Goal: Communication & Community: Participate in discussion

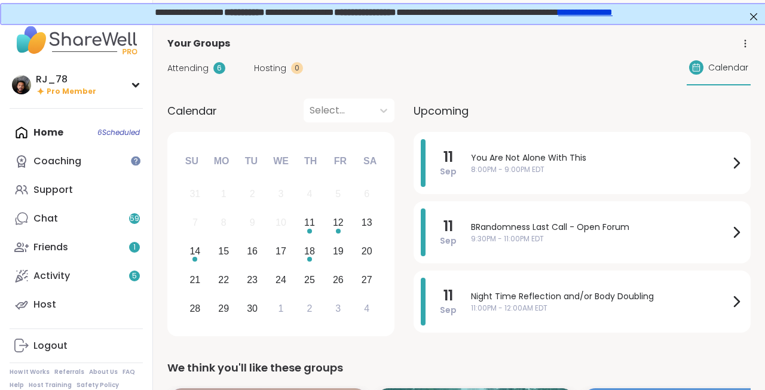
click at [66, 126] on div "Home 6 Scheduled Coaching Support Chat 59 Friends 1 Activity 5 Host" at bounding box center [76, 218] width 133 height 201
click at [207, 369] on div "We think you'll like these groups" at bounding box center [458, 368] width 583 height 17
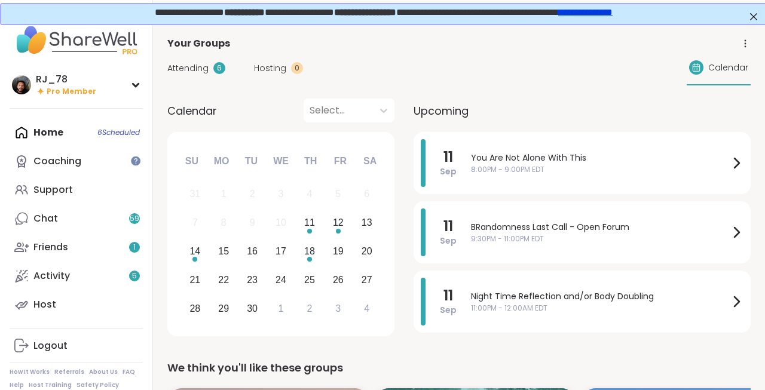
click at [207, 369] on div "We think you'll like these groups" at bounding box center [458, 368] width 583 height 17
click at [209, 369] on div "We think you'll like these groups" at bounding box center [458, 368] width 583 height 17
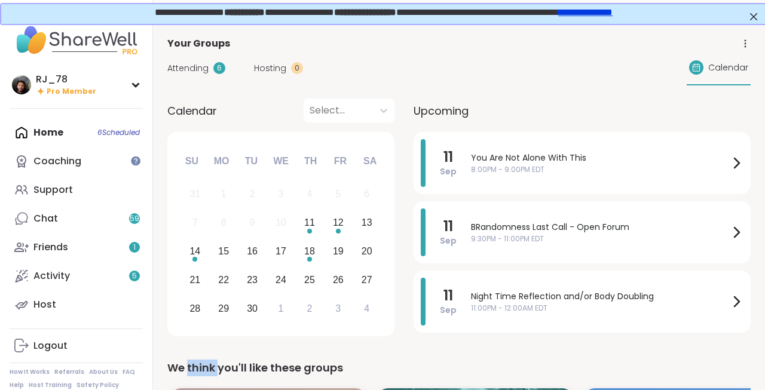
click at [209, 369] on div "We think you'll like these groups" at bounding box center [458, 368] width 583 height 17
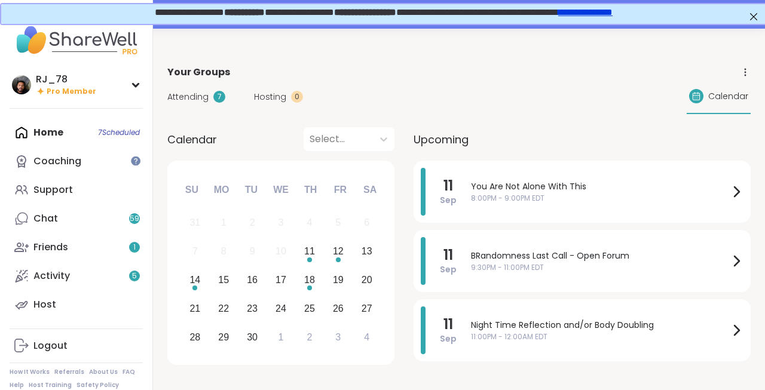
click at [62, 127] on div "Home 7 Scheduled Coaching Support Chat 59 Friends 1 Activity 5 Host" at bounding box center [76, 218] width 133 height 201
click at [566, 194] on span "7:00PM - 8:00PM EDT" at bounding box center [600, 198] width 258 height 11
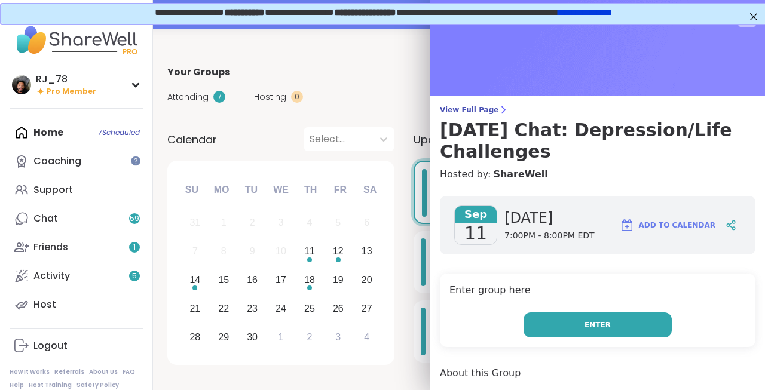
click at [592, 327] on span "Enter" at bounding box center [598, 325] width 26 height 11
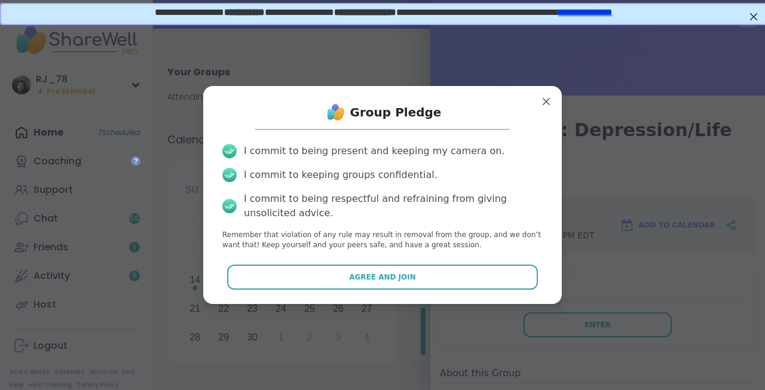
click at [440, 293] on div "Group Pledge I commit to being present and keeping my camera on. I commit to ke…" at bounding box center [383, 195] width 340 height 198
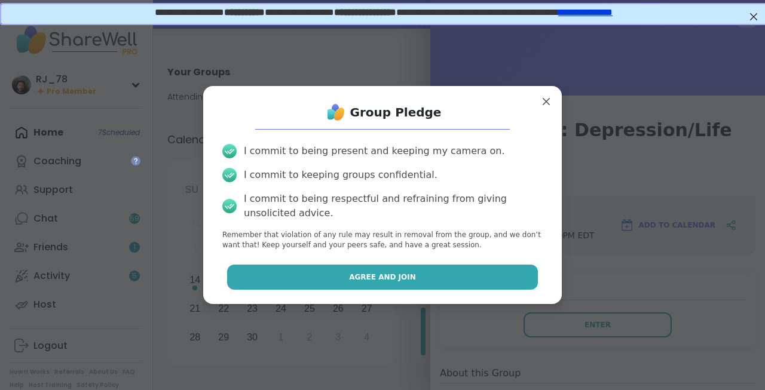
click at [435, 282] on button "Agree and Join" at bounding box center [382, 277] width 311 height 25
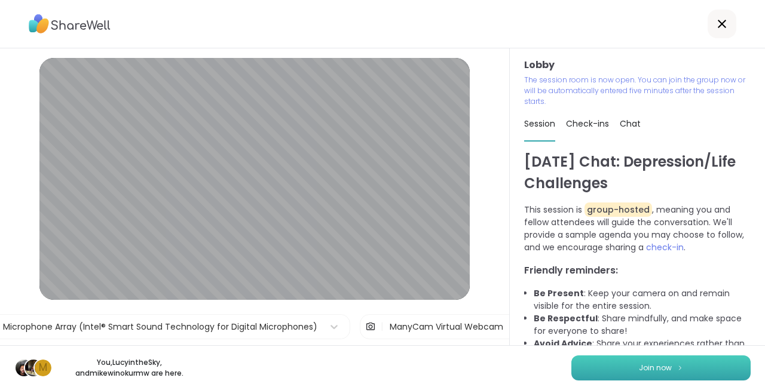
click at [640, 371] on span "Join now" at bounding box center [655, 368] width 33 height 11
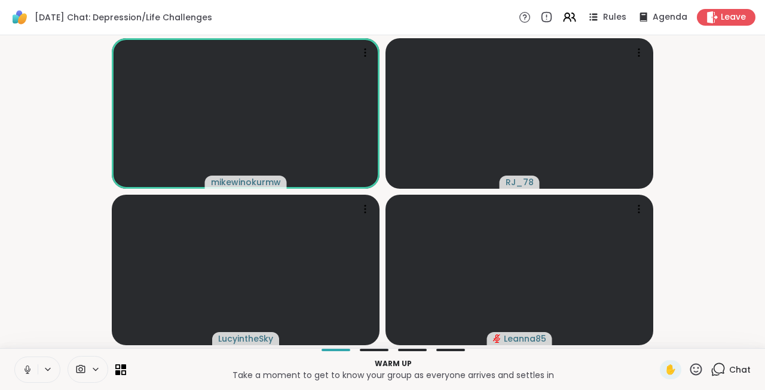
click at [28, 374] on icon at bounding box center [27, 373] width 3 height 1
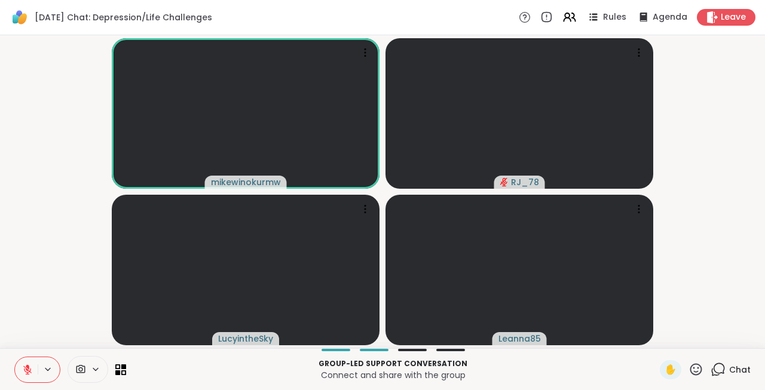
click at [34, 366] on button at bounding box center [26, 369] width 23 height 25
click at [724, 15] on span "Leave" at bounding box center [734, 17] width 26 height 13
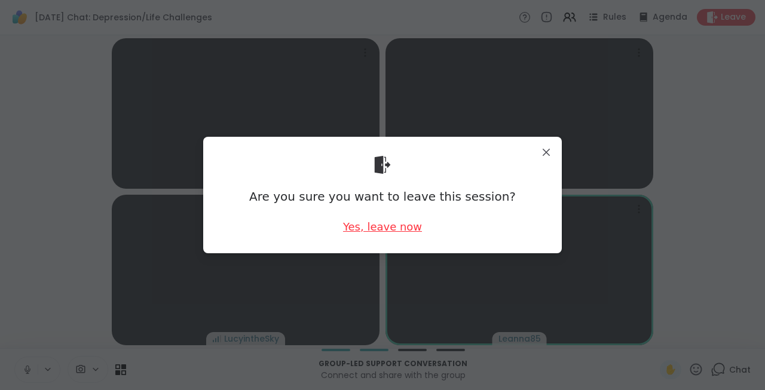
click at [391, 231] on div "Yes, leave now" at bounding box center [382, 226] width 79 height 15
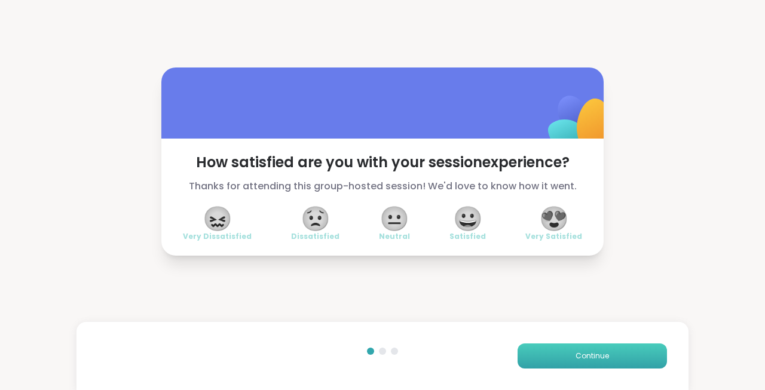
click at [578, 356] on span "Continue" at bounding box center [592, 356] width 33 height 11
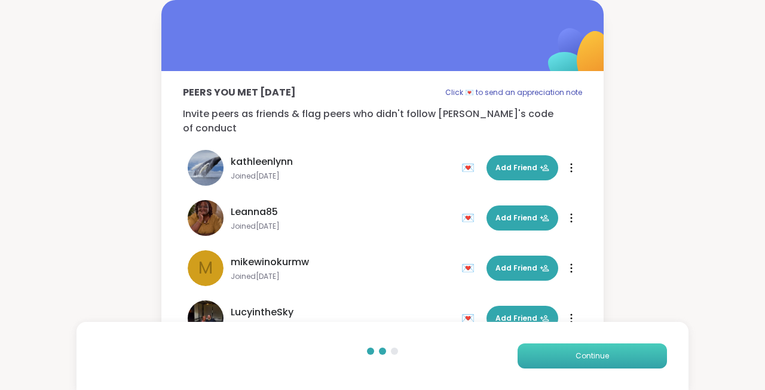
click at [578, 356] on span "Continue" at bounding box center [592, 356] width 33 height 11
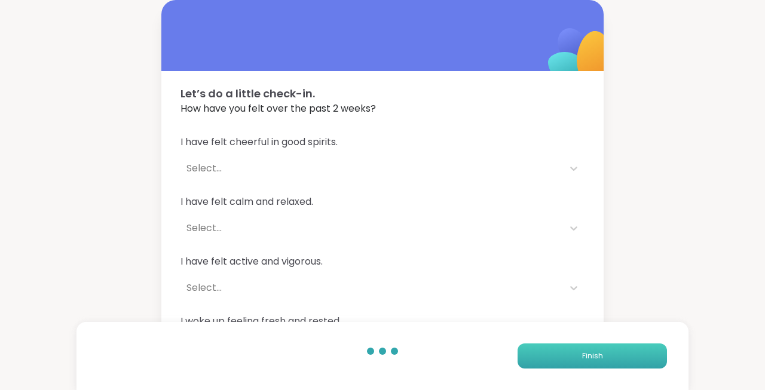
click at [578, 356] on button "Finish" at bounding box center [592, 356] width 149 height 25
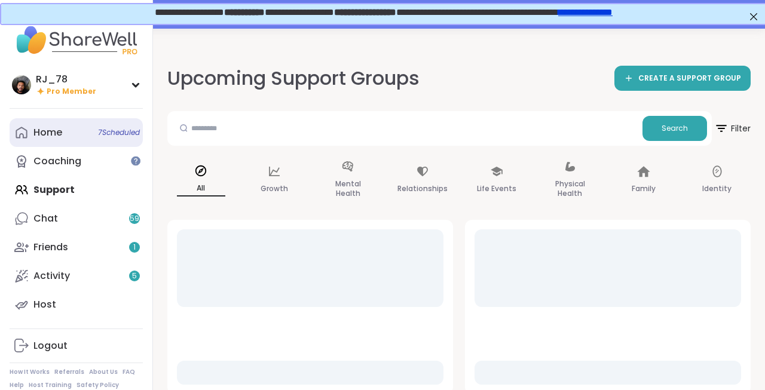
click at [75, 128] on link "Home 7 Scheduled" at bounding box center [76, 132] width 133 height 29
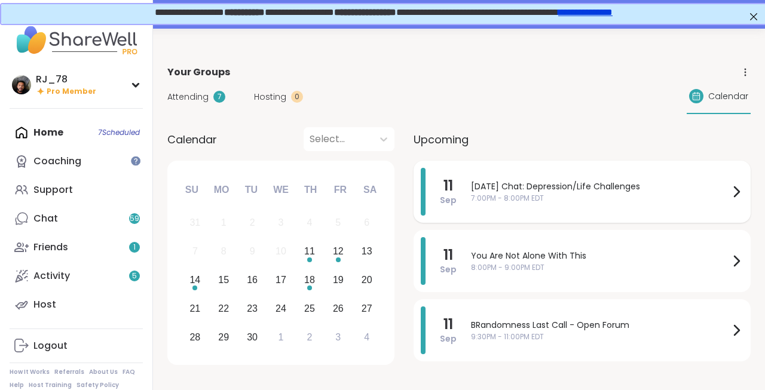
click at [583, 207] on div "[DATE] Chat: Depression/Life Challenges 7:00PM - 8:00PM EDT" at bounding box center [607, 192] width 273 height 48
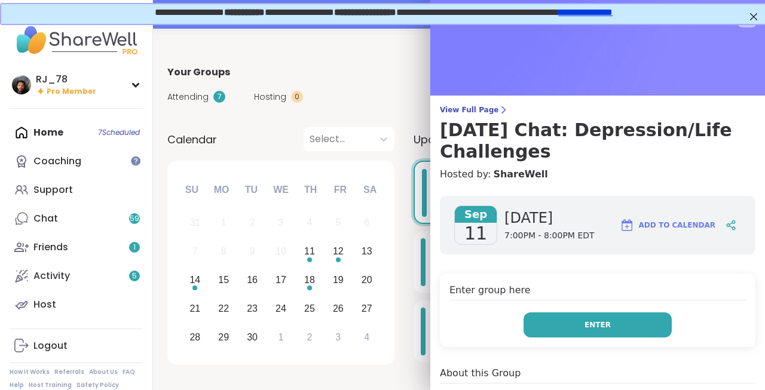
click at [625, 326] on button "Enter" at bounding box center [598, 325] width 148 height 25
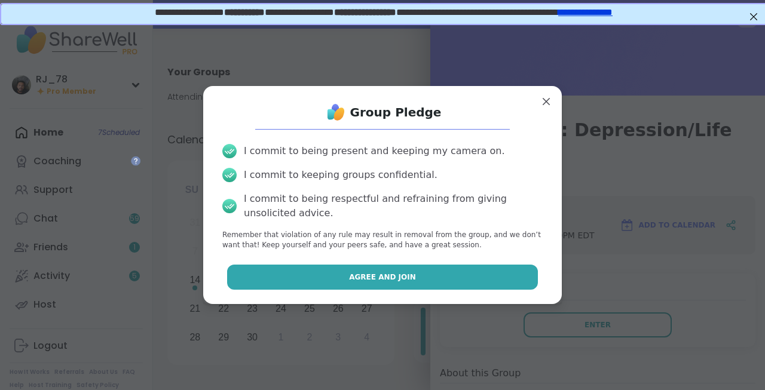
click at [408, 274] on span "Agree and Join" at bounding box center [382, 277] width 67 height 11
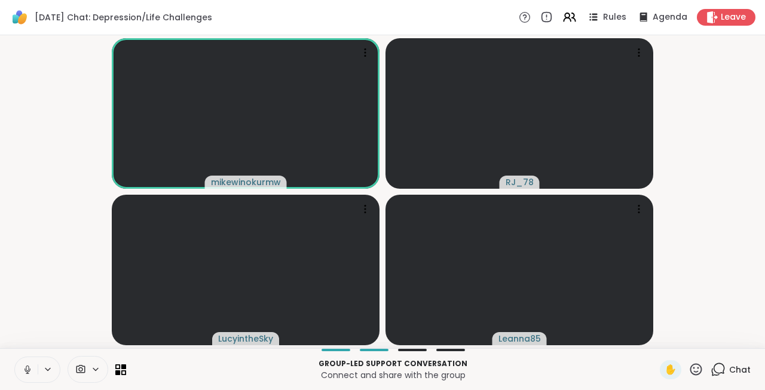
click at [23, 369] on icon at bounding box center [27, 370] width 11 height 11
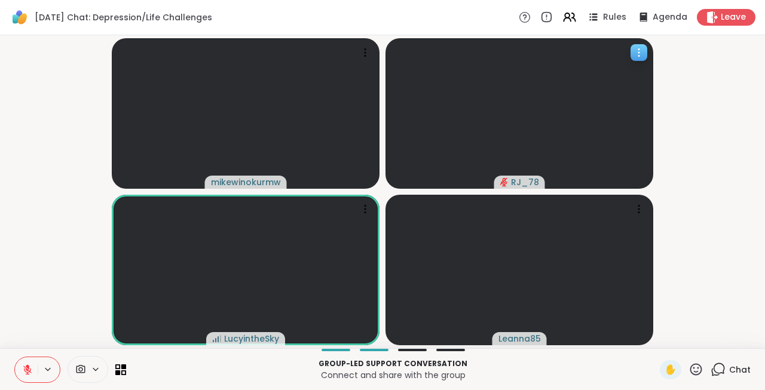
click at [643, 51] on icon at bounding box center [639, 53] width 12 height 12
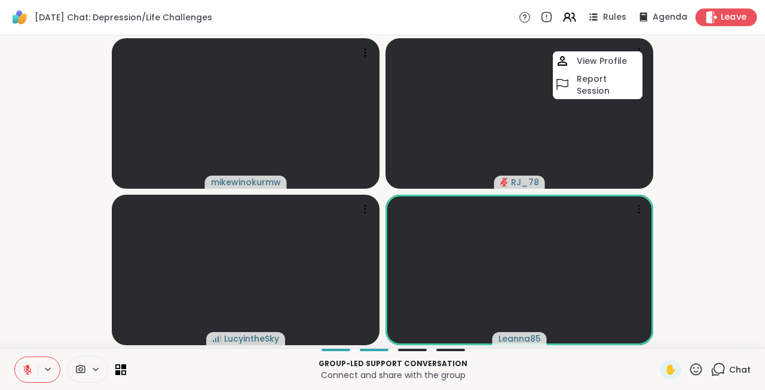
click at [720, 19] on div "Leave" at bounding box center [727, 16] width 62 height 17
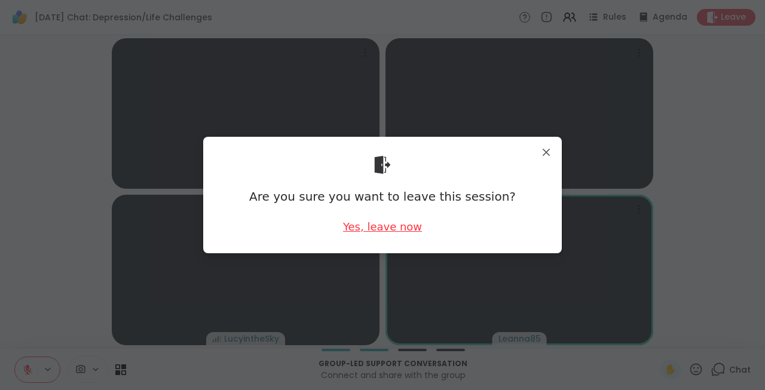
click at [403, 231] on div "Yes, leave now" at bounding box center [382, 226] width 79 height 15
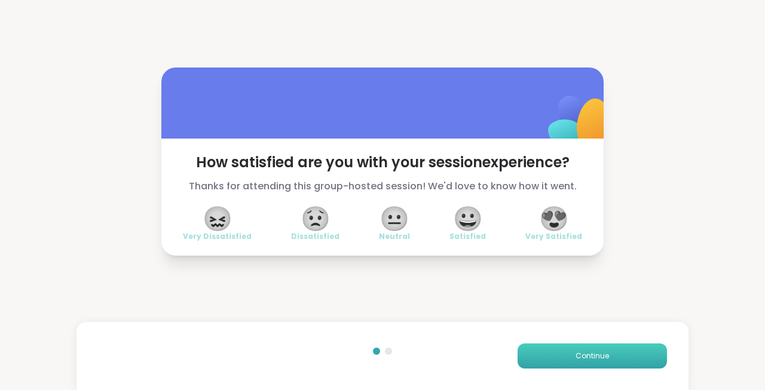
click at [609, 346] on button "Continue" at bounding box center [592, 356] width 149 height 25
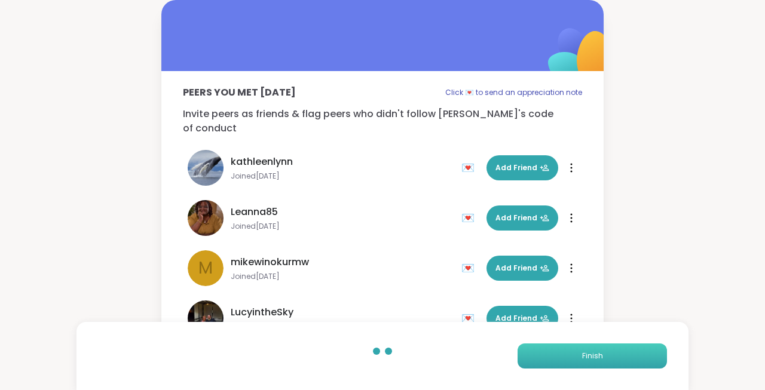
click at [609, 346] on button "Finish" at bounding box center [592, 356] width 149 height 25
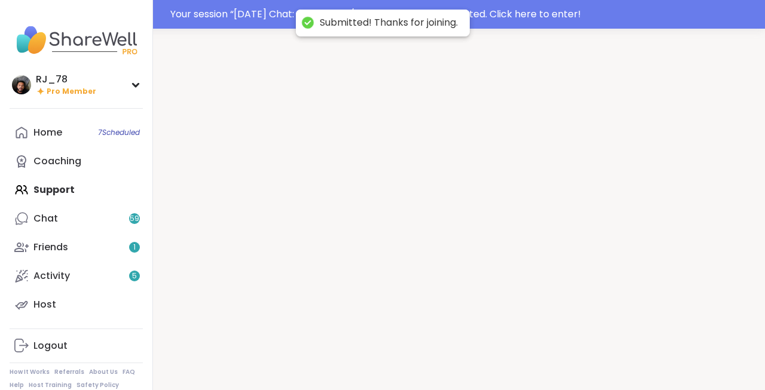
click at [609, 346] on div at bounding box center [459, 224] width 612 height 390
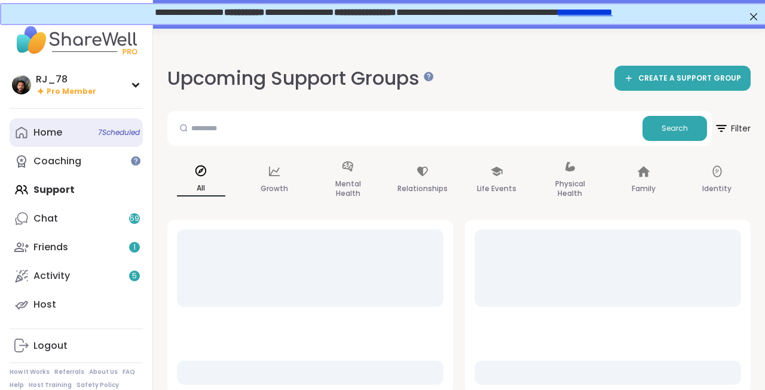
click at [51, 124] on link "Home 7 Scheduled" at bounding box center [76, 132] width 133 height 29
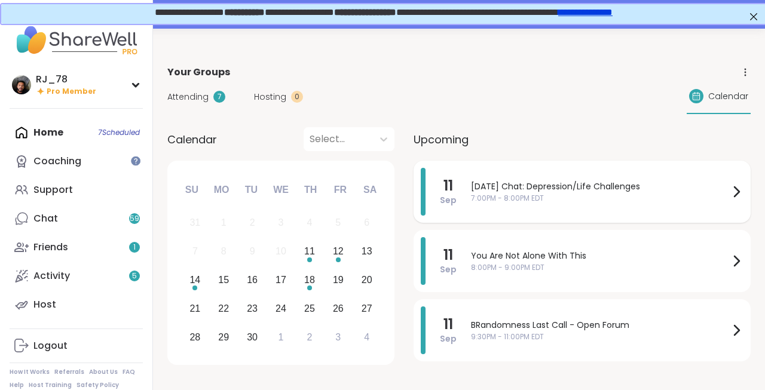
click at [603, 189] on span "[DATE] Chat: Depression/Life Challenges" at bounding box center [600, 187] width 258 height 13
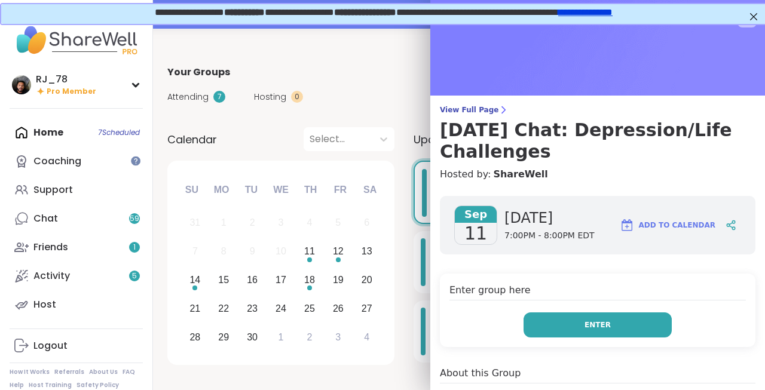
click at [594, 333] on button "Enter" at bounding box center [598, 325] width 148 height 25
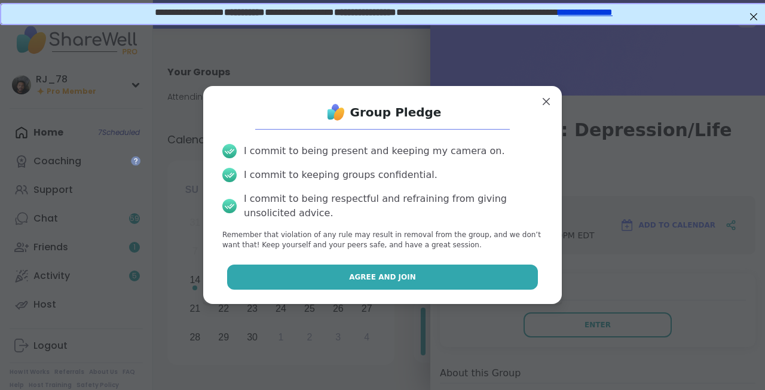
click at [454, 271] on button "Agree and Join" at bounding box center [382, 277] width 311 height 25
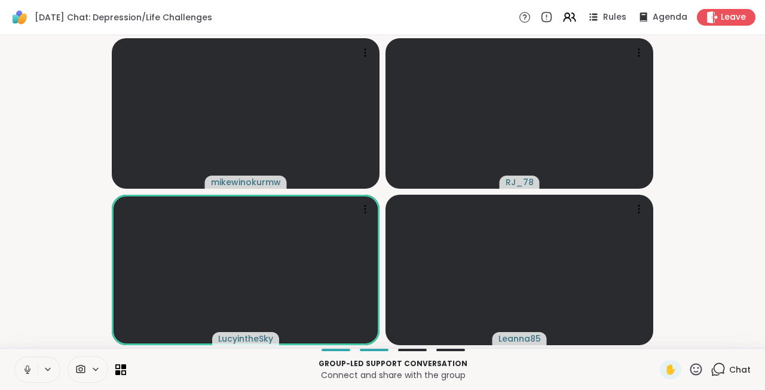
click at [23, 364] on button at bounding box center [26, 369] width 23 height 25
click at [23, 363] on button at bounding box center [26, 369] width 23 height 25
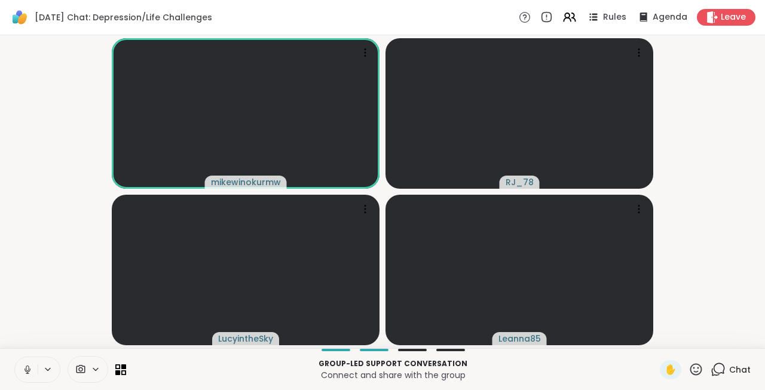
click at [23, 363] on button at bounding box center [26, 369] width 23 height 25
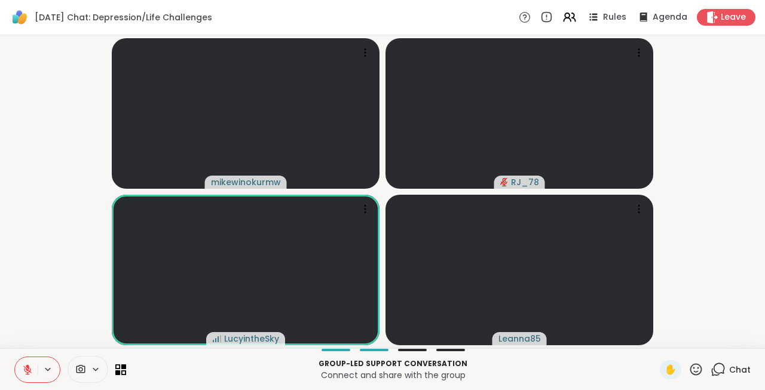
click at [23, 363] on button at bounding box center [26, 369] width 23 height 25
click at [23, 380] on button at bounding box center [26, 369] width 23 height 25
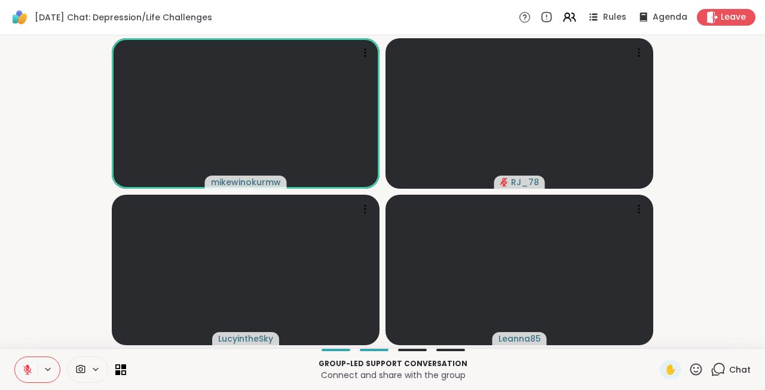
click at [23, 374] on icon at bounding box center [27, 370] width 11 height 11
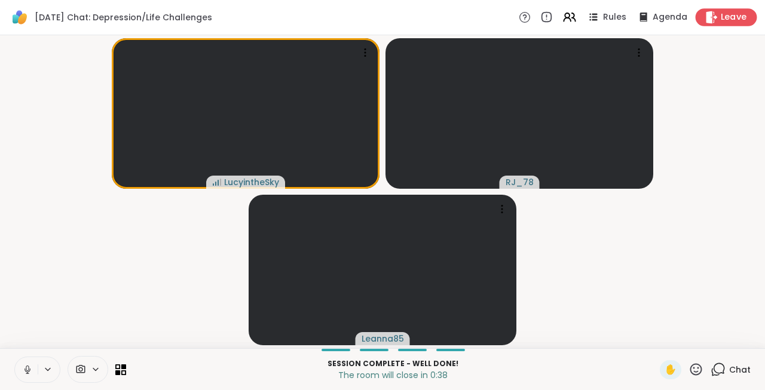
click at [717, 20] on icon at bounding box center [711, 17] width 13 height 13
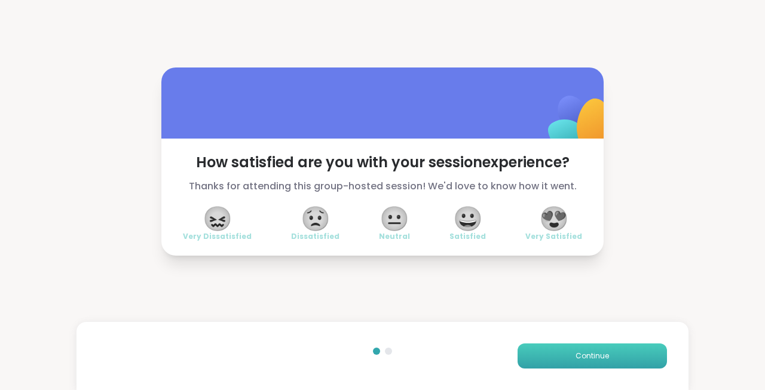
click at [647, 354] on button "Continue" at bounding box center [592, 356] width 149 height 25
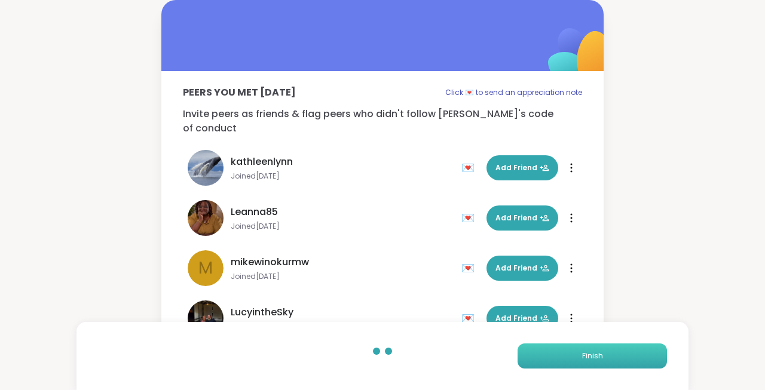
click at [647, 354] on button "Finish" at bounding box center [592, 356] width 149 height 25
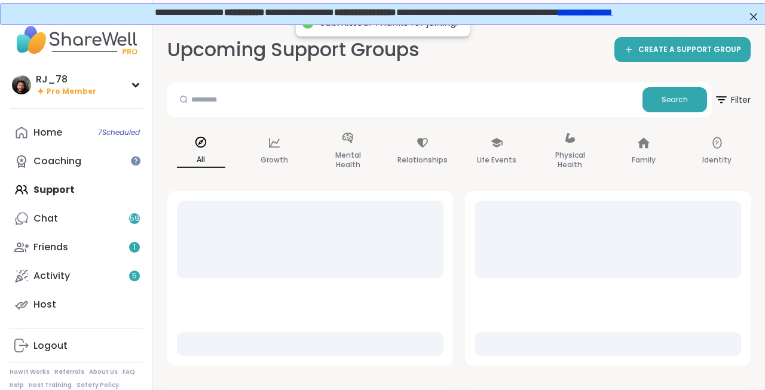
click at [647, 354] on div at bounding box center [608, 278] width 286 height 175
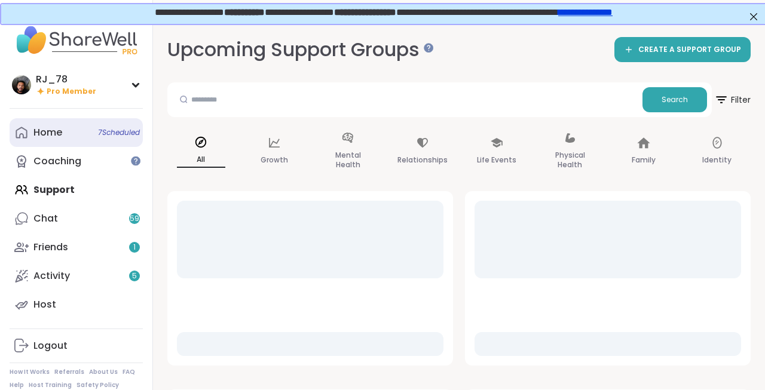
click at [72, 133] on link "Home 7 Scheduled" at bounding box center [76, 132] width 133 height 29
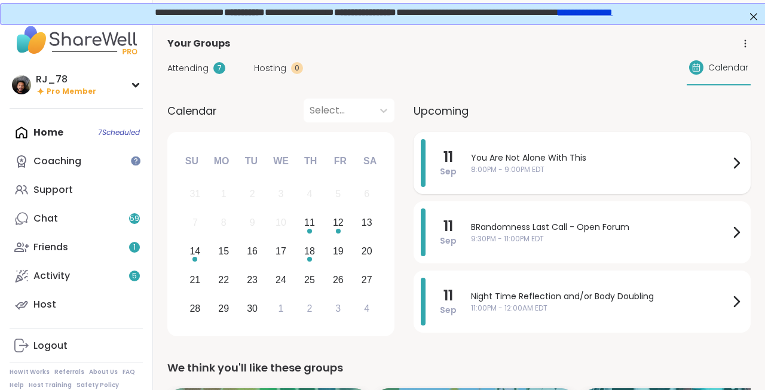
click at [518, 169] on span "8:00PM - 9:00PM EDT" at bounding box center [600, 169] width 258 height 11
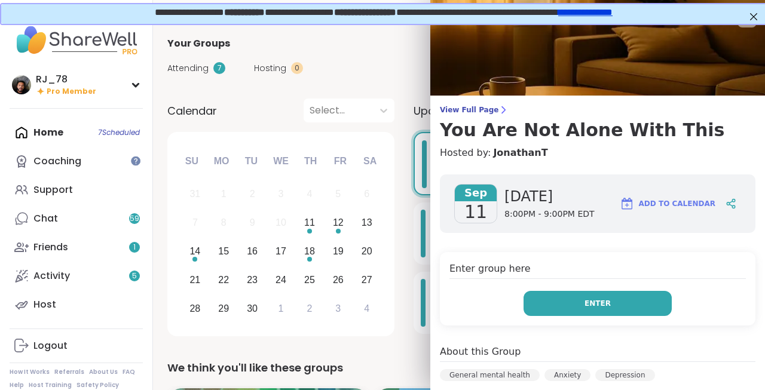
click at [626, 299] on button "Enter" at bounding box center [598, 303] width 148 height 25
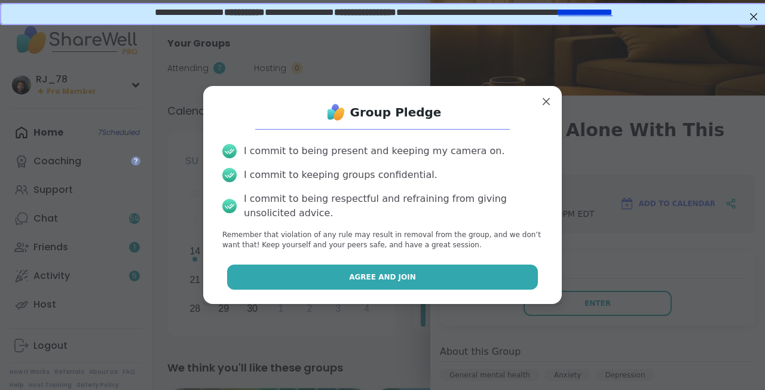
click at [361, 277] on span "Agree and Join" at bounding box center [382, 277] width 67 height 11
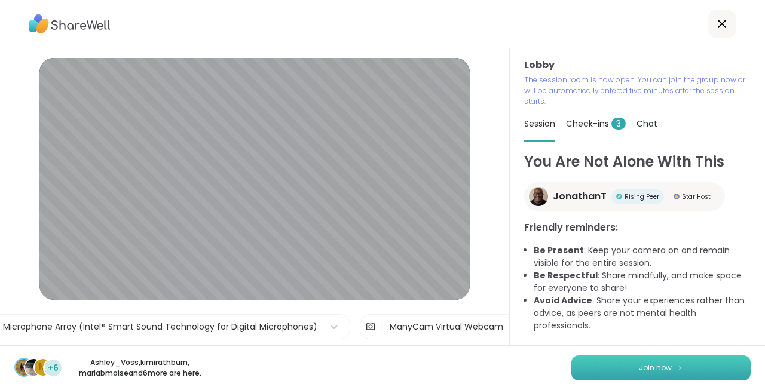
click at [680, 364] on button "Join now" at bounding box center [660, 368] width 179 height 25
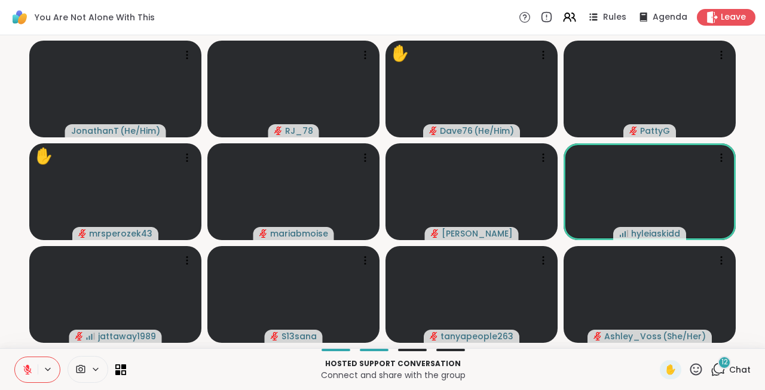
click at [153, 14] on div "You Are Not Alone With This Rules Agenda Leave" at bounding box center [382, 17] width 765 height 35
